Goal: Task Accomplishment & Management: Manage account settings

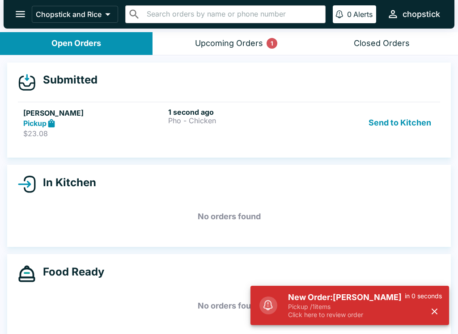
click at [392, 128] on button "Send to Kitchen" at bounding box center [400, 123] width 70 height 31
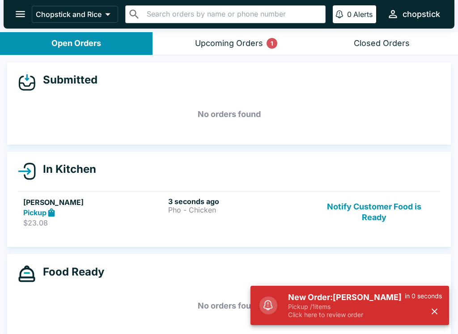
click at [251, 217] on div "3 seconds ago Pho - Chicken" at bounding box center [238, 212] width 141 height 31
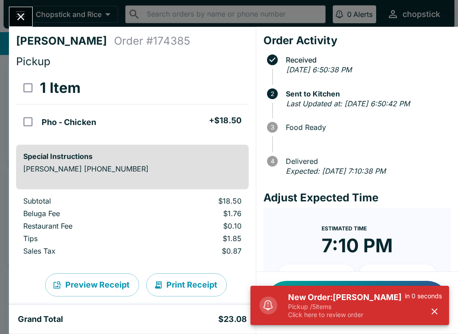
click at [348, 301] on h5 "New Order: [PERSON_NAME]" at bounding box center [346, 297] width 117 height 11
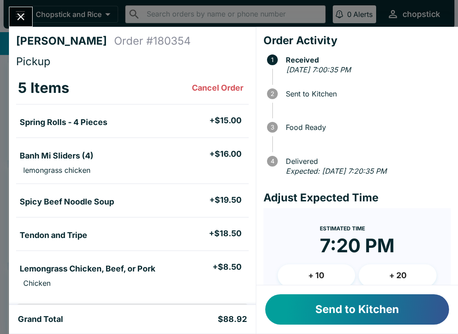
click at [366, 310] on button "Send to Kitchen" at bounding box center [357, 310] width 184 height 30
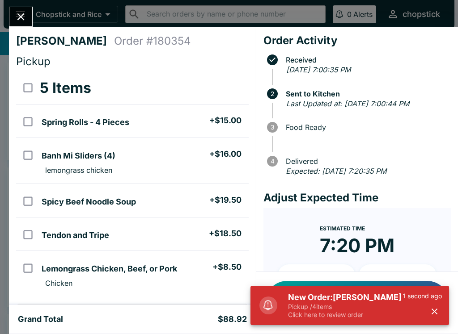
click at [352, 304] on p "Pickup / 4 items" at bounding box center [345, 307] width 115 height 8
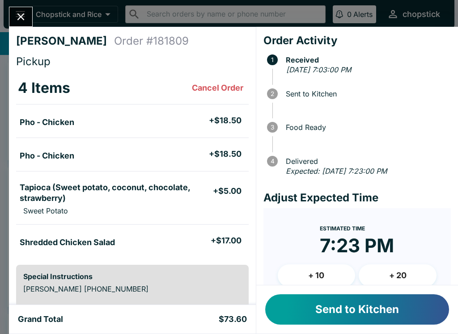
click at [29, 12] on button "Close" at bounding box center [20, 16] width 23 height 19
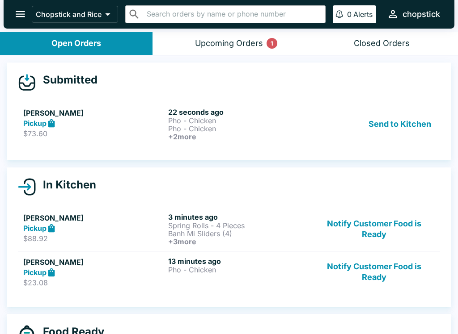
click at [57, 123] on icon at bounding box center [51, 123] width 10 height 10
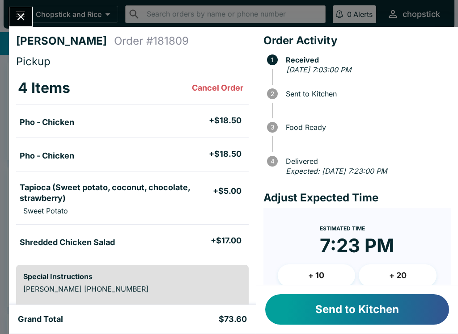
click at [356, 304] on button "Send to Kitchen" at bounding box center [357, 310] width 184 height 30
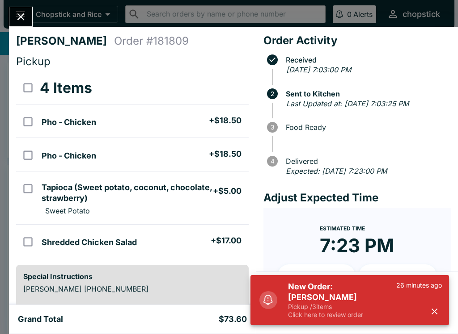
click at [335, 311] on p "Pickup / 3 items" at bounding box center [342, 307] width 108 height 8
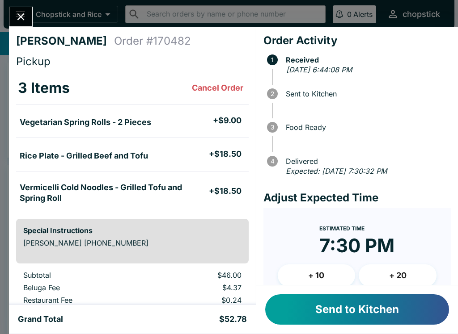
click at [343, 311] on button "Send to Kitchen" at bounding box center [357, 310] width 184 height 30
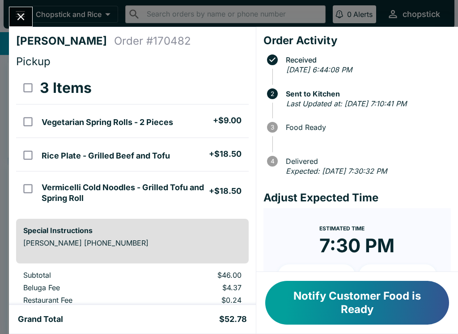
click at [378, 302] on button "Notify Customer Food is Ready" at bounding box center [357, 303] width 184 height 44
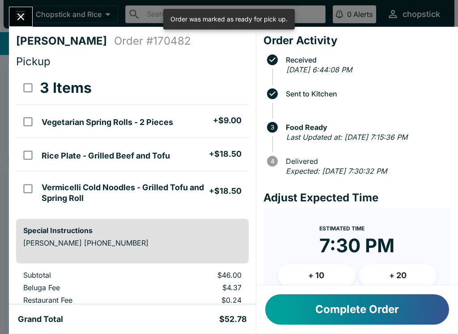
click at [19, 23] on icon "Close" at bounding box center [21, 17] width 12 height 12
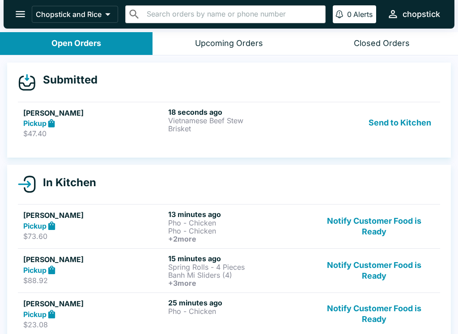
click at [405, 122] on button "Send to Kitchen" at bounding box center [400, 123] width 70 height 31
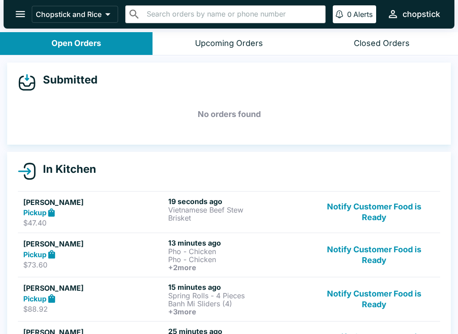
click at [244, 214] on p "Brisket" at bounding box center [238, 218] width 141 height 8
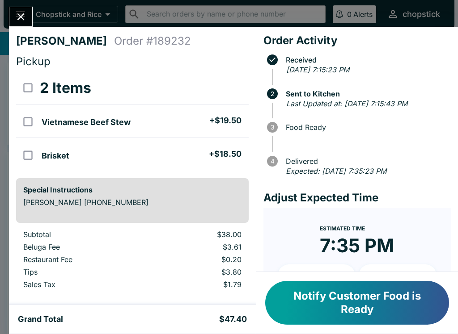
click at [19, 1] on div "[PERSON_NAME] Order # 189232 Pickup 2 Items Vietnamese Beef Stew + $19.50 Brisk…" at bounding box center [229, 167] width 458 height 334
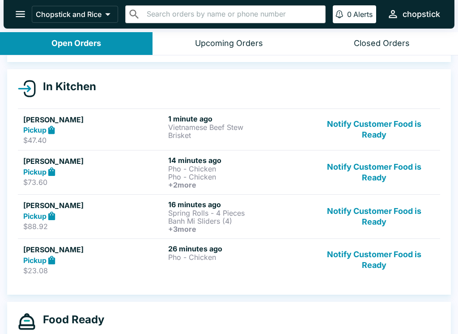
scroll to position [80, 0]
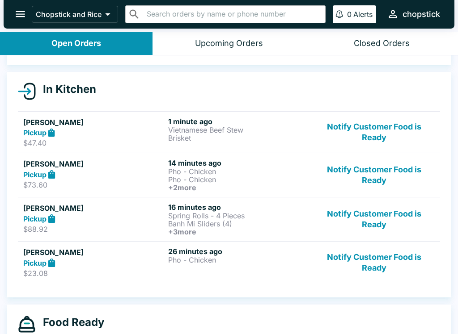
click at [370, 261] on button "Notify Customer Food is Ready" at bounding box center [373, 262] width 121 height 31
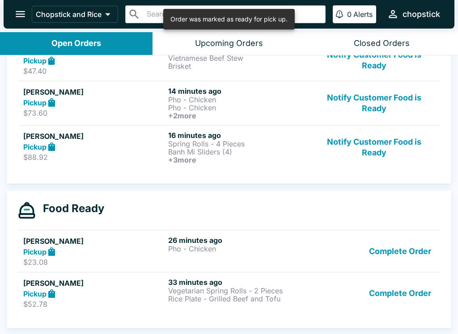
scroll to position [152, 0]
click at [386, 246] on button "Complete Order" at bounding box center [399, 251] width 69 height 31
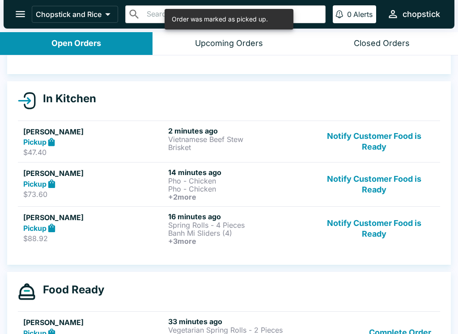
scroll to position [70, 0]
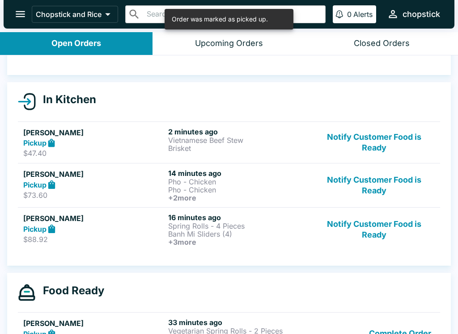
click at [374, 177] on button "Notify Customer Food is Ready" at bounding box center [373, 185] width 121 height 33
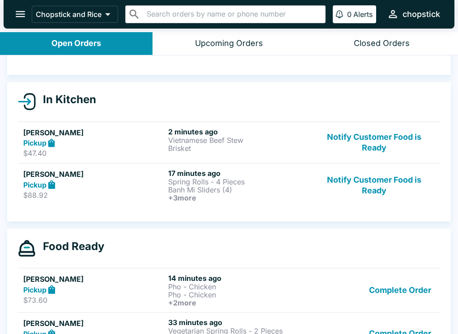
click at [245, 206] on link "[PERSON_NAME] Pickup $88.92 17 minutes ago Spring Rolls - 4 Pieces Banh Mi Slid…" at bounding box center [229, 185] width 422 height 44
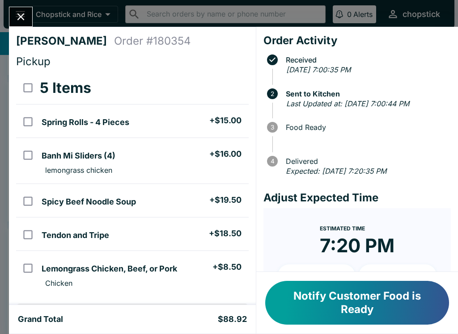
click at [386, 306] on button "Notify Customer Food is Ready" at bounding box center [357, 303] width 184 height 44
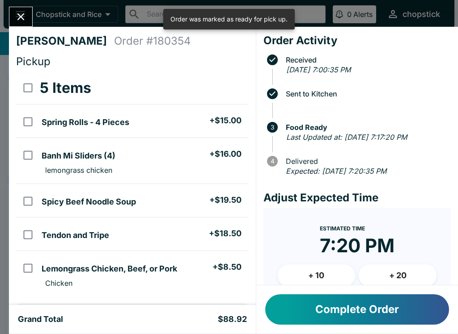
click at [19, 18] on icon "Close" at bounding box center [21, 17] width 12 height 12
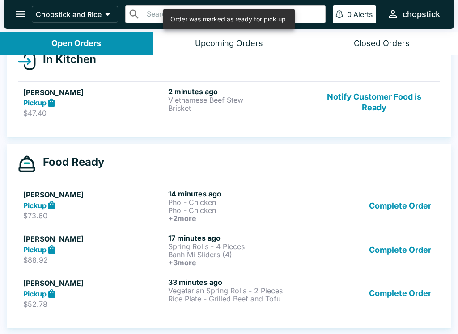
scroll to position [110, 0]
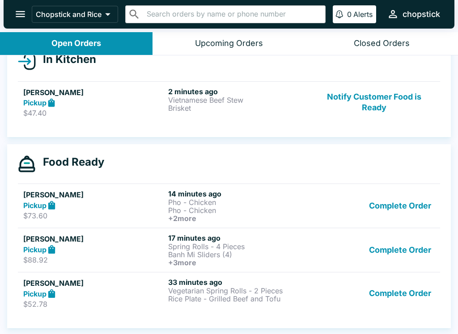
click at [383, 109] on button "Notify Customer Food is Ready" at bounding box center [373, 102] width 121 height 31
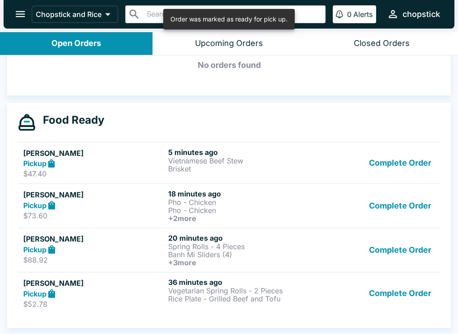
scroll to position [139, 0]
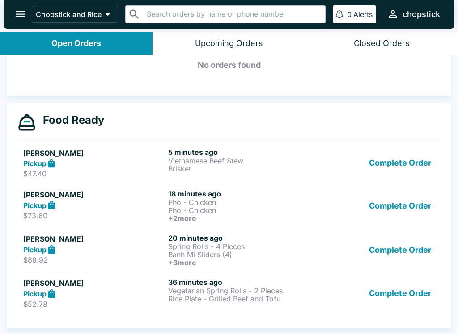
click at [413, 248] on button "Complete Order" at bounding box center [399, 250] width 69 height 33
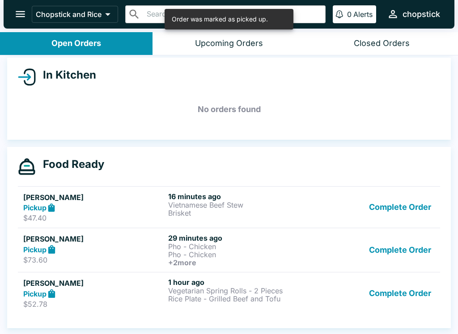
click at [397, 235] on button "Complete Order" at bounding box center [399, 250] width 69 height 33
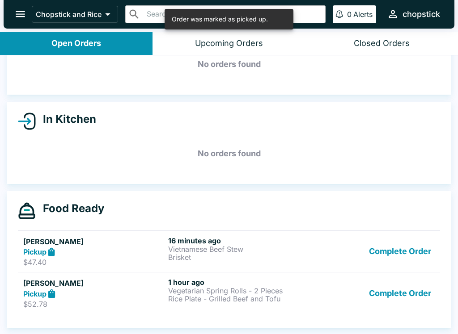
click at [398, 250] on button "Complete Order" at bounding box center [399, 251] width 69 height 31
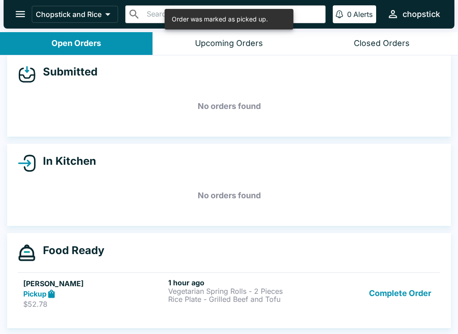
scroll to position [8, 0]
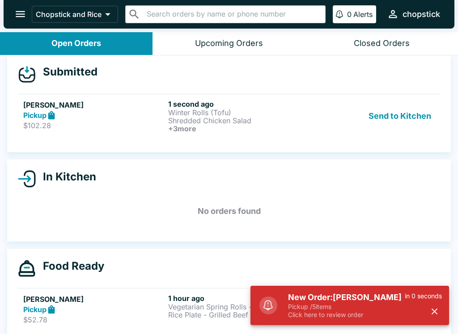
click at [321, 315] on p "Click here to review order" at bounding box center [346, 315] width 117 height 8
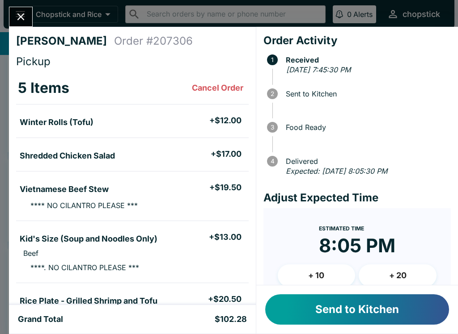
click at [310, 312] on button "Send to Kitchen" at bounding box center [357, 310] width 184 height 30
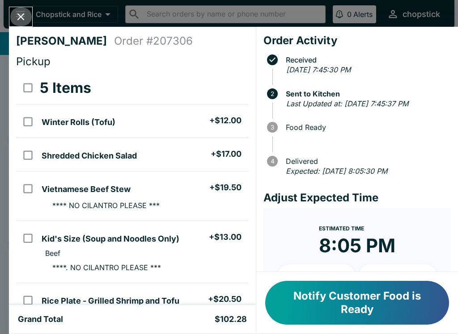
click at [28, 15] on button "Close" at bounding box center [20, 16] width 23 height 19
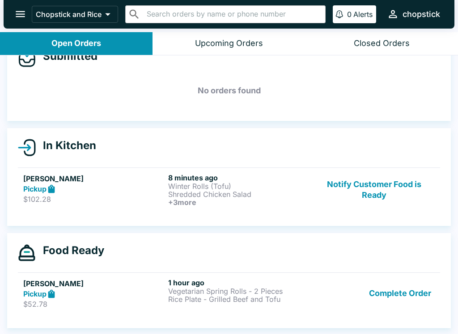
scroll to position [24, 0]
click at [270, 298] on p "Rice Plate - Grilled Beef and Tofu" at bounding box center [238, 299] width 141 height 8
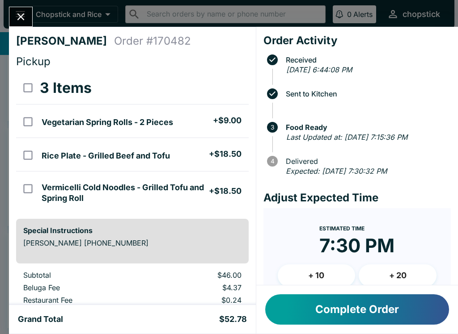
click at [314, 305] on button "Complete Order" at bounding box center [357, 310] width 184 height 30
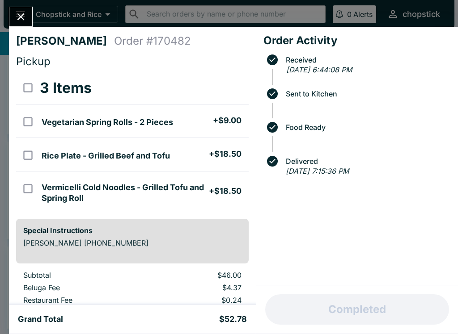
scroll to position [10, 0]
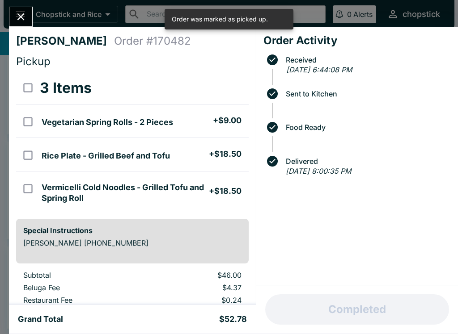
click at [20, 13] on icon "Close" at bounding box center [21, 17] width 12 height 12
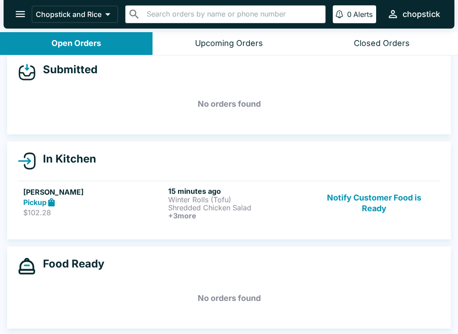
click at [357, 198] on button "Notify Customer Food is Ready" at bounding box center [373, 203] width 121 height 33
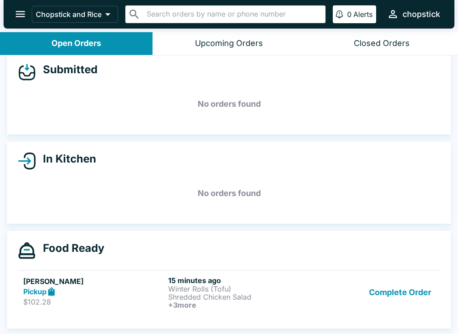
click at [417, 302] on button "Complete Order" at bounding box center [399, 292] width 69 height 33
